Goal: Entertainment & Leisure: Consume media (video, audio)

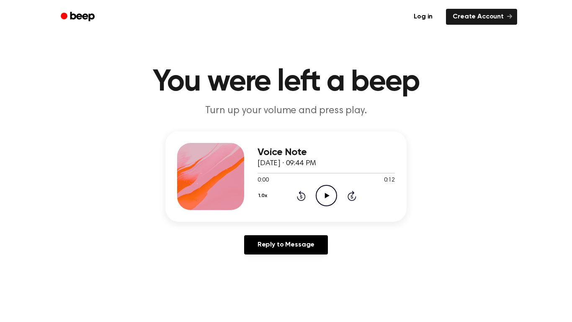
click at [323, 196] on icon "Play Audio" at bounding box center [326, 195] width 21 height 21
click at [329, 200] on icon "Play Audio" at bounding box center [326, 195] width 21 height 21
click at [330, 197] on icon "Play Audio" at bounding box center [326, 195] width 21 height 21
click at [324, 196] on icon "Play Audio" at bounding box center [326, 195] width 21 height 21
click at [332, 194] on icon "Play Audio" at bounding box center [326, 195] width 21 height 21
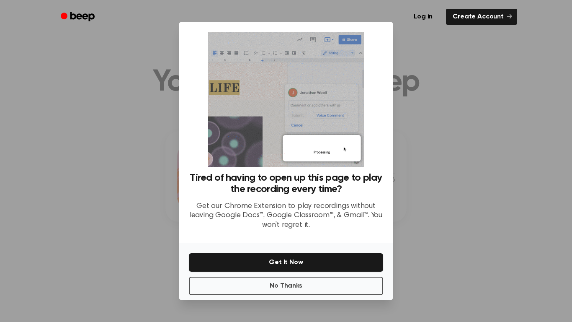
click at [438, 125] on div at bounding box center [286, 161] width 572 height 322
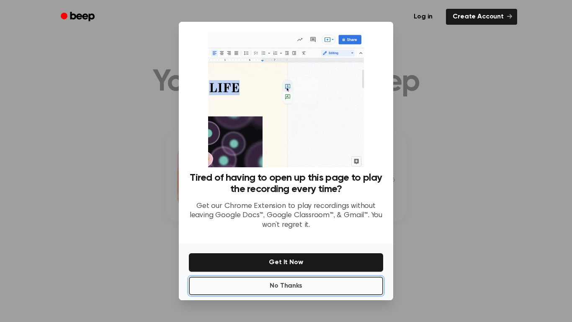
click at [363, 282] on button "No Thanks" at bounding box center [286, 286] width 194 height 18
